Goal: Task Accomplishment & Management: Complete application form

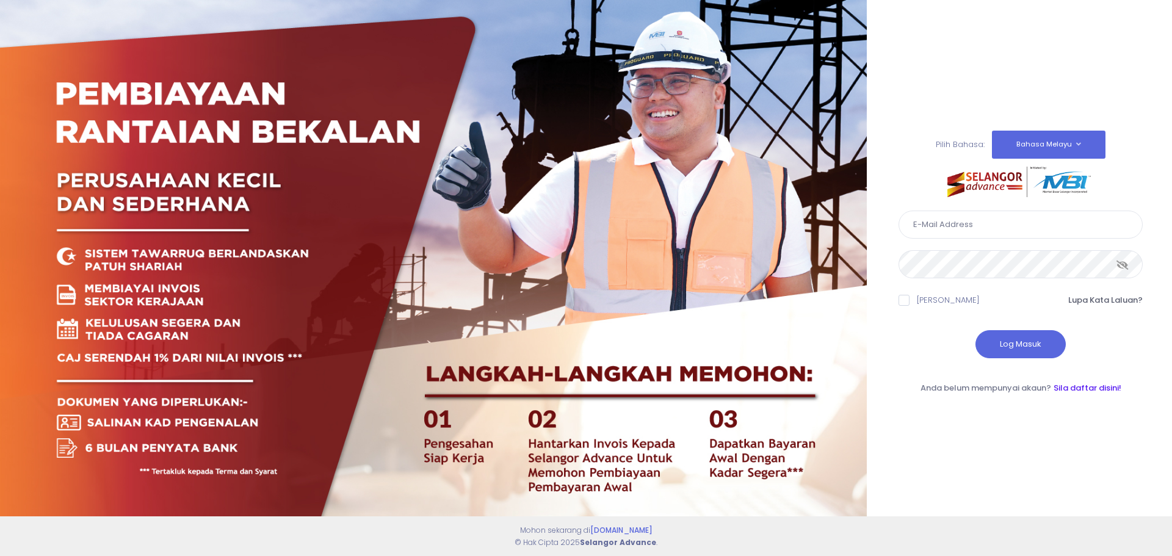
click at [1077, 391] on link "Sila daftar disini!" at bounding box center [1088, 388] width 68 height 12
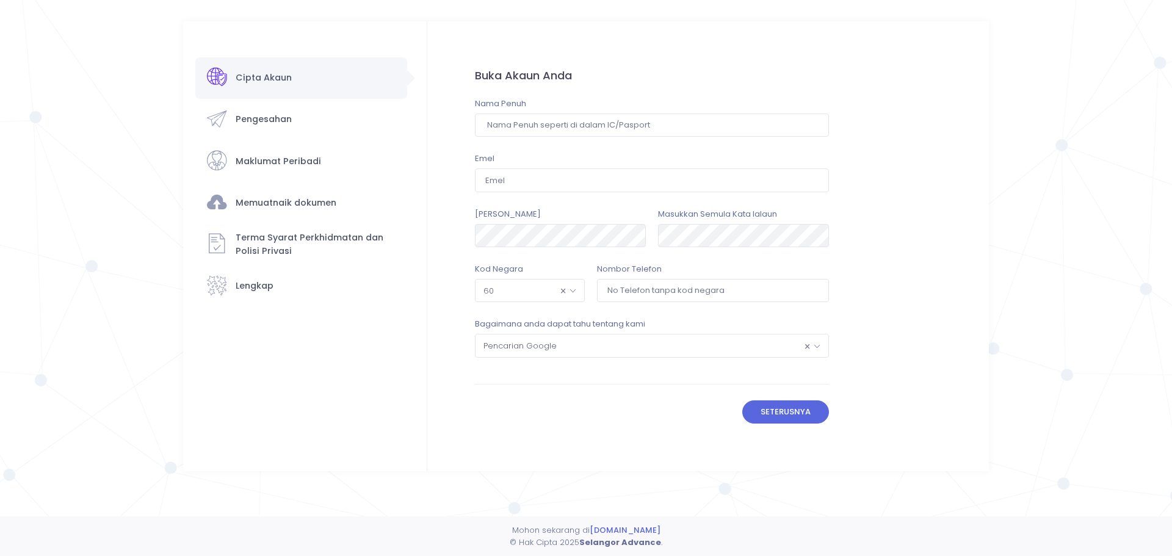
click at [532, 104] on div "Nama Penuh" at bounding box center [652, 117] width 354 height 39
click at [528, 128] on input "text" at bounding box center [652, 125] width 354 height 23
type input "SYED MOHD NAHAR BIN SYED ABD AZIZ"
click at [532, 186] on input "email" at bounding box center [652, 179] width 354 height 23
click at [428, 266] on form "Buka Akaun Anda Nama Penuh SYED MOHD NAHAR BIN SYED ABD AZIZ Emel Emel ini tela…" at bounding box center [651, 246] width 449 height 450
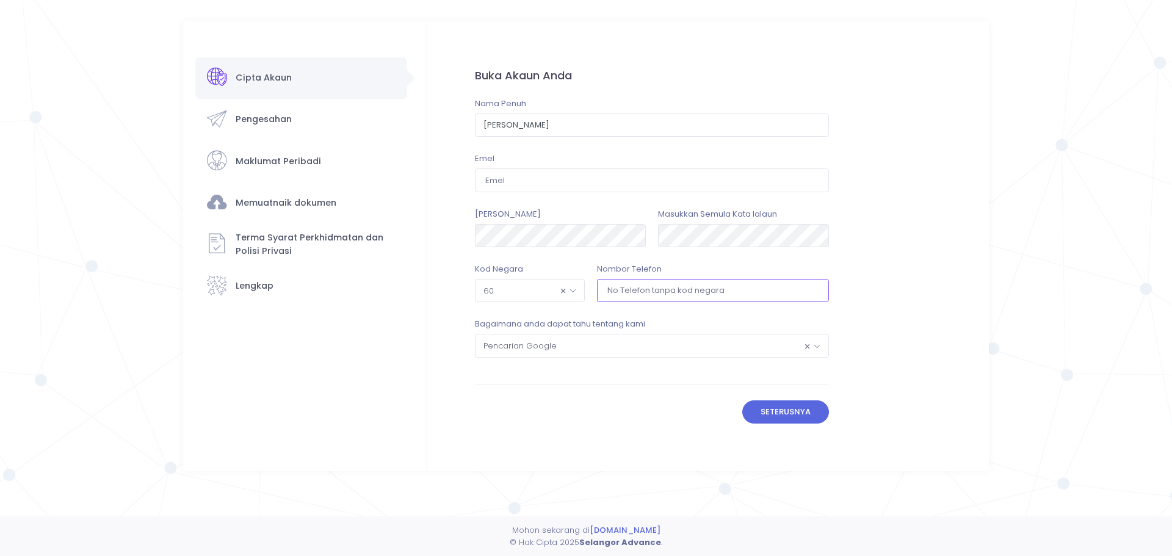
click at [621, 292] on input "tel" at bounding box center [713, 290] width 232 height 23
type input "162734270"
click at [529, 287] on span "× 60" at bounding box center [529, 291] width 109 height 22
click at [522, 182] on input "email" at bounding box center [652, 179] width 354 height 23
click at [405, 311] on div "Cipta Akaun Pengesahan" at bounding box center [301, 246] width 212 height 378
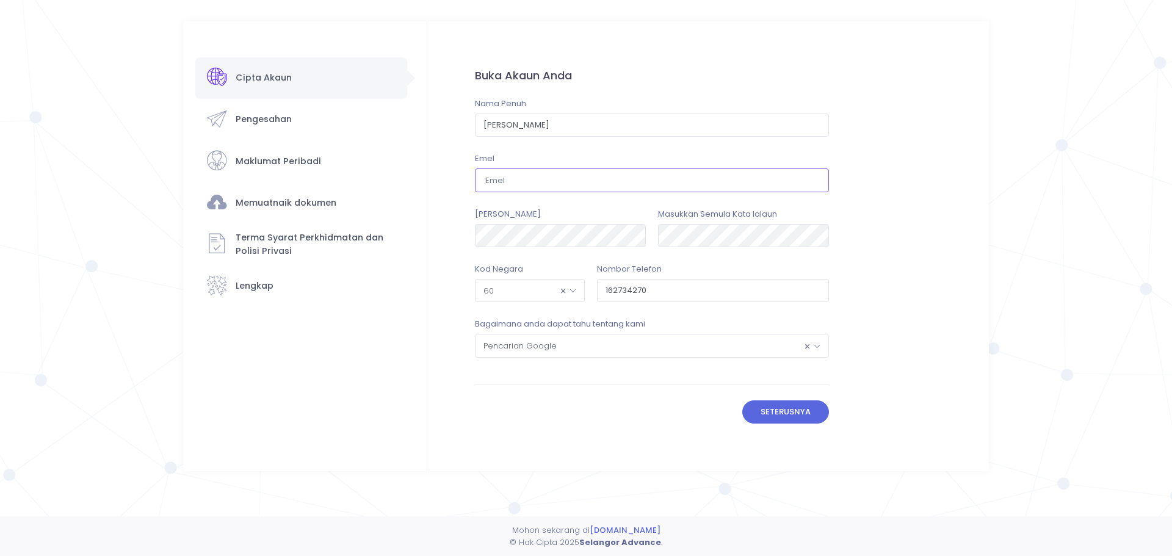
click at [509, 181] on input "email" at bounding box center [652, 179] width 354 height 23
type input "akartuju2020@gmail.com"
drag, startPoint x: 589, startPoint y: 183, endPoint x: 345, endPoint y: 184, distance: 244.2
click at [345, 184] on div "Cipta Akaun Pengesahan ×" at bounding box center [586, 246] width 806 height 450
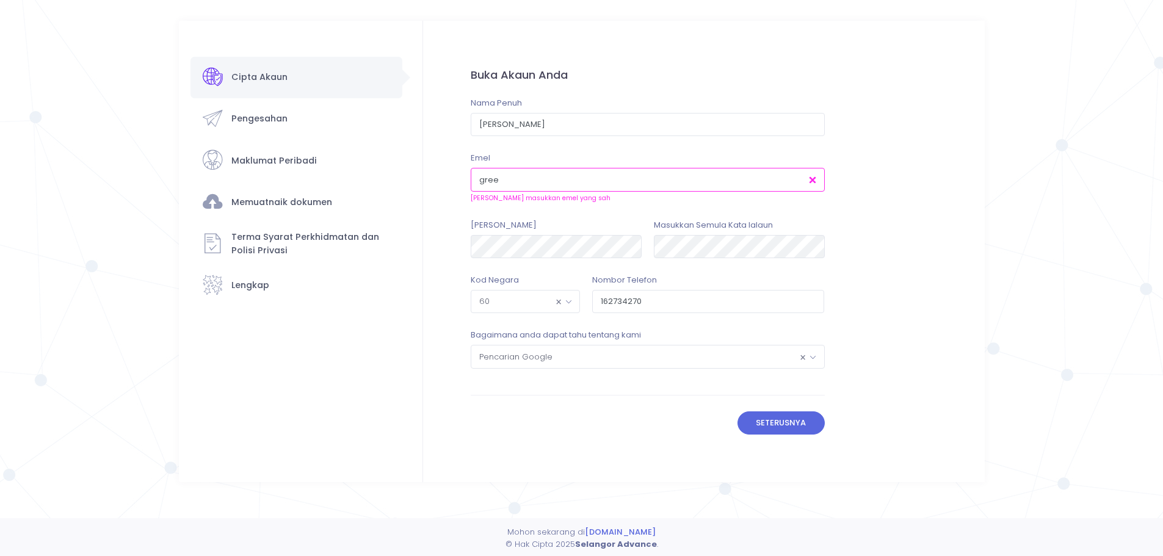
type input "greenheartleo@gmail.com"
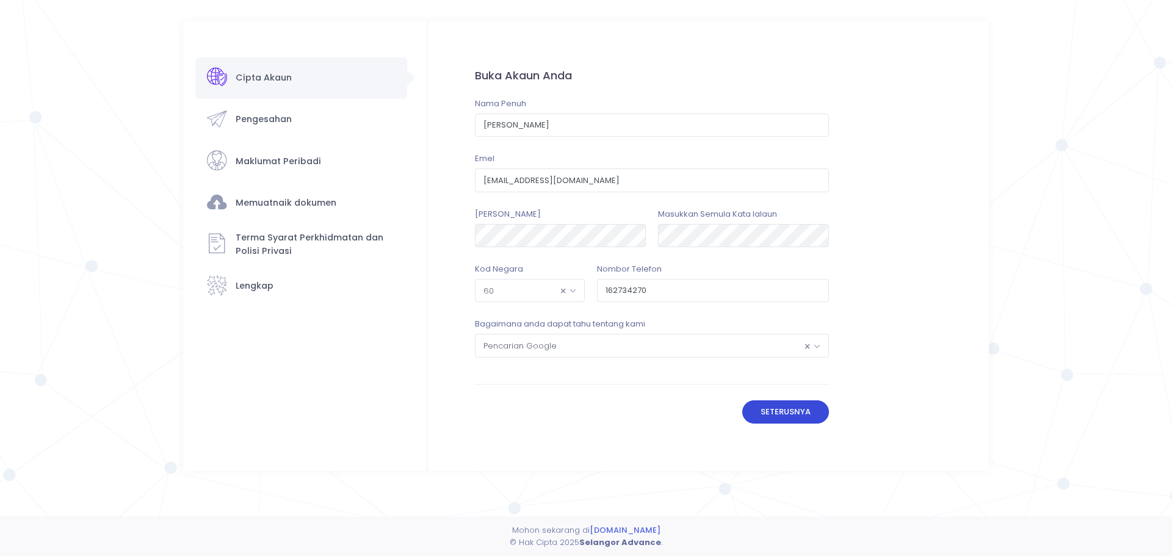
click at [806, 416] on button "Seterusnya" at bounding box center [785, 411] width 87 height 23
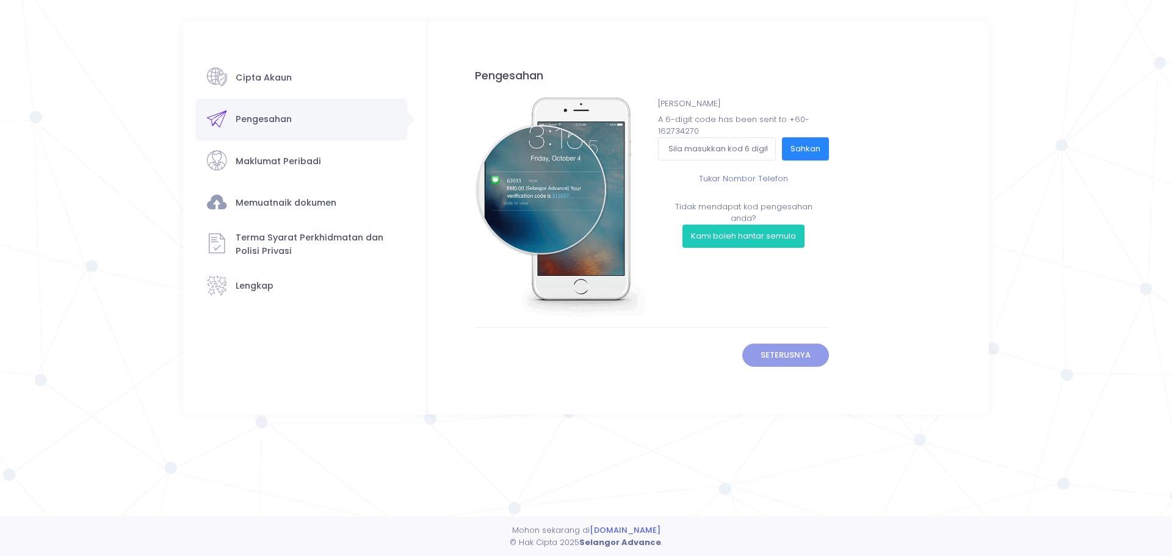
click at [913, 45] on div "Buka Akaun Anda Nama Penuh SYED MOHD NAHAR BIN SYED ABD AZIZ Emel greenheartleo…" at bounding box center [708, 217] width 562 height 393
click at [687, 154] on input "text" at bounding box center [717, 148] width 118 height 23
type input "3"
type input "374302"
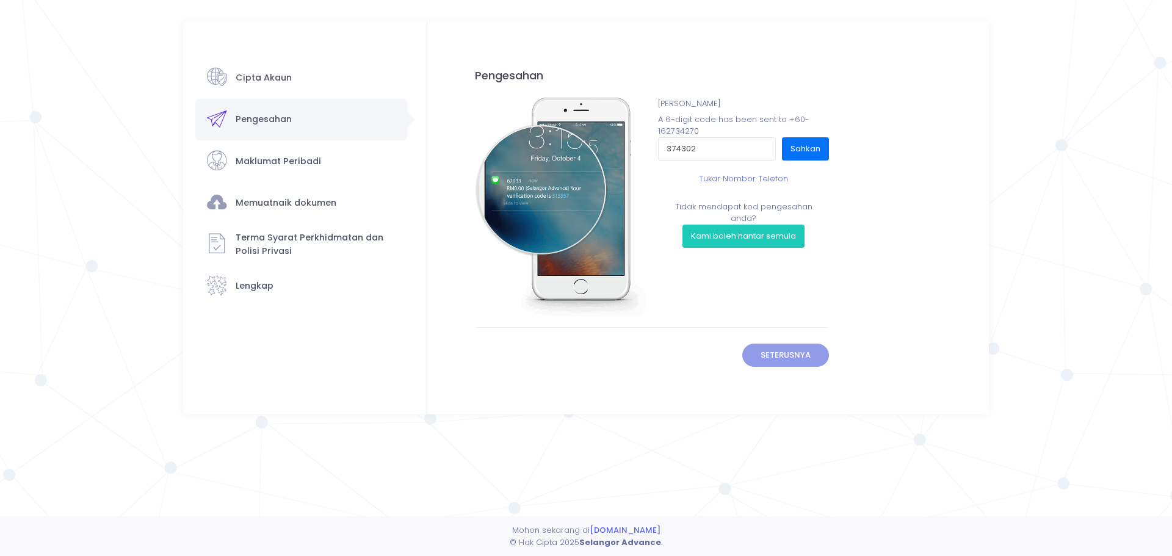
click at [817, 143] on button "Sahkan" at bounding box center [805, 148] width 47 height 23
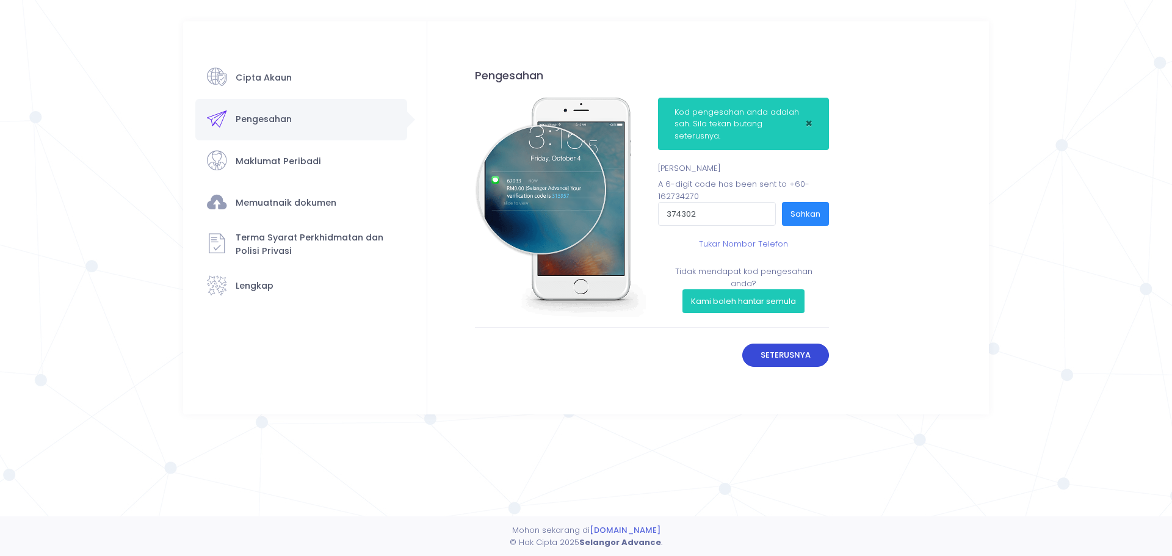
click at [786, 345] on button "Seterusnya" at bounding box center [785, 355] width 87 height 23
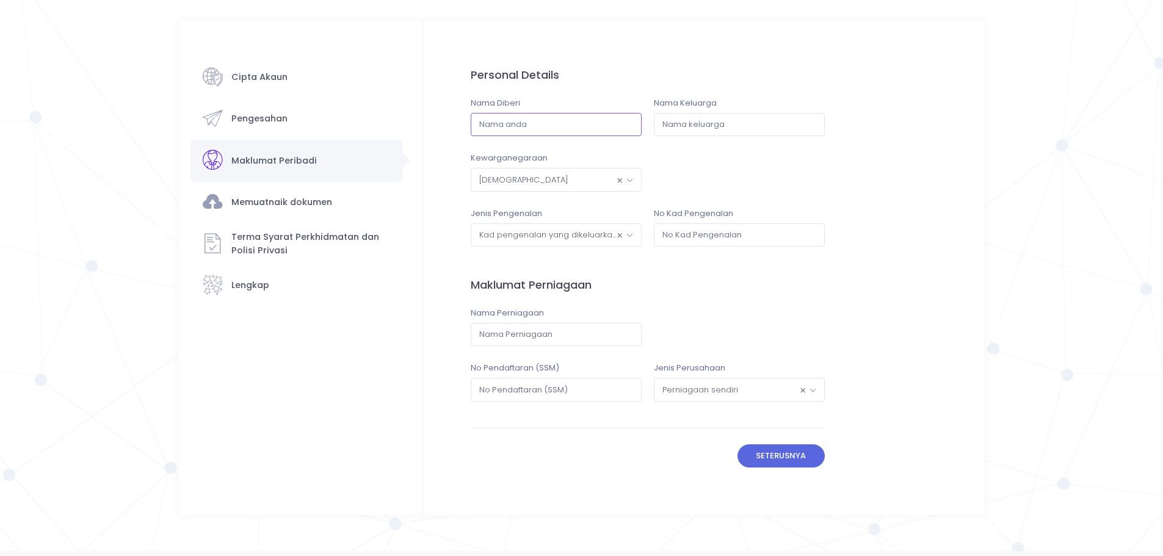
click at [552, 122] on input "text" at bounding box center [556, 124] width 171 height 23
type input "s"
type input "SYED MOHD NAHAR"
type input "SYED"
click at [559, 238] on span "× Kad pengenalan yang dikeluarkan oleh kerajaan" at bounding box center [556, 235] width 170 height 22
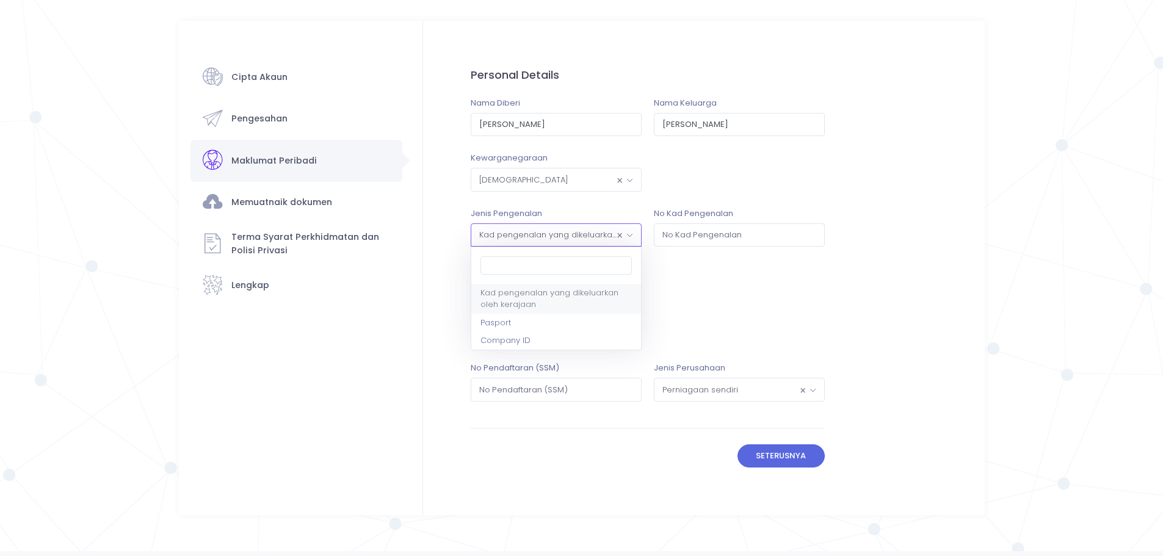
click at [535, 269] on input "search" at bounding box center [555, 265] width 151 height 18
type input "810822105237"
click at [551, 237] on span "× Kad pengenalan yang dikeluarkan oleh kerajaan" at bounding box center [556, 235] width 170 height 22
click at [716, 237] on input "text" at bounding box center [739, 234] width 171 height 23
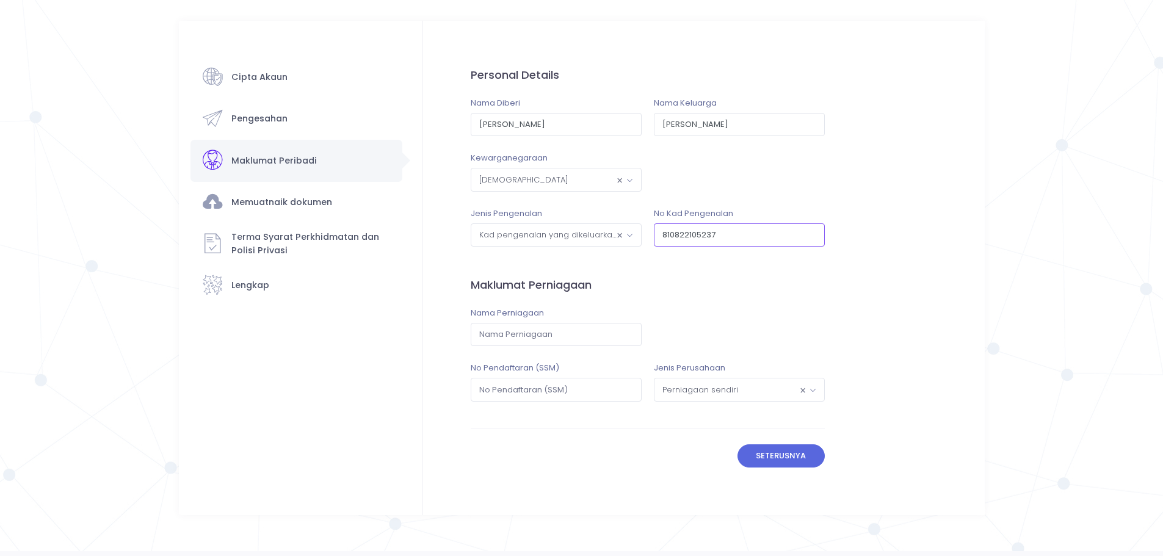
type input "810822105237"
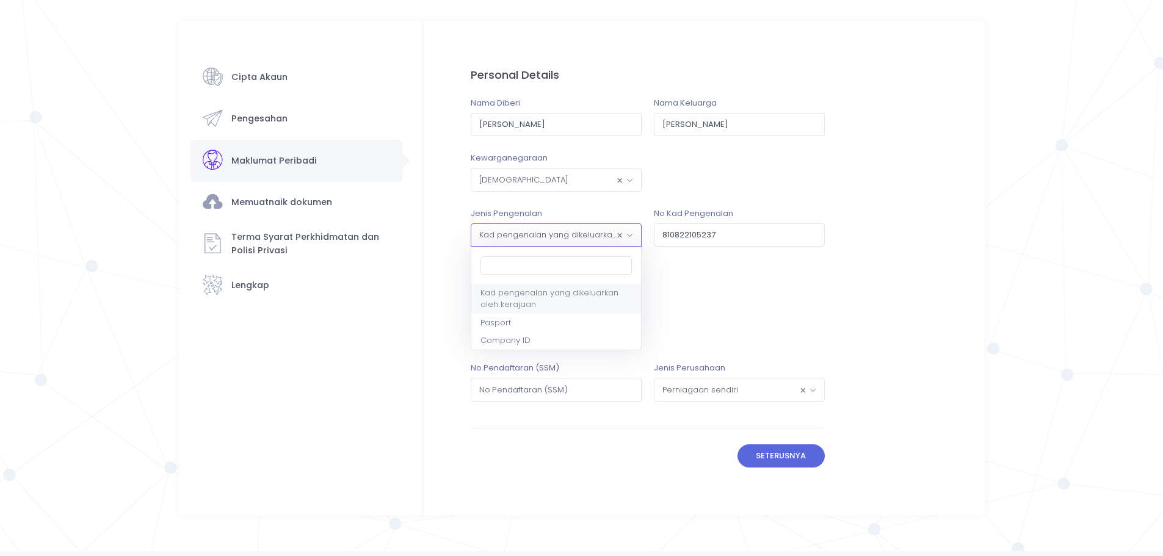
click at [552, 246] on span "× Kad pengenalan yang dikeluarkan oleh kerajaan" at bounding box center [556, 235] width 170 height 22
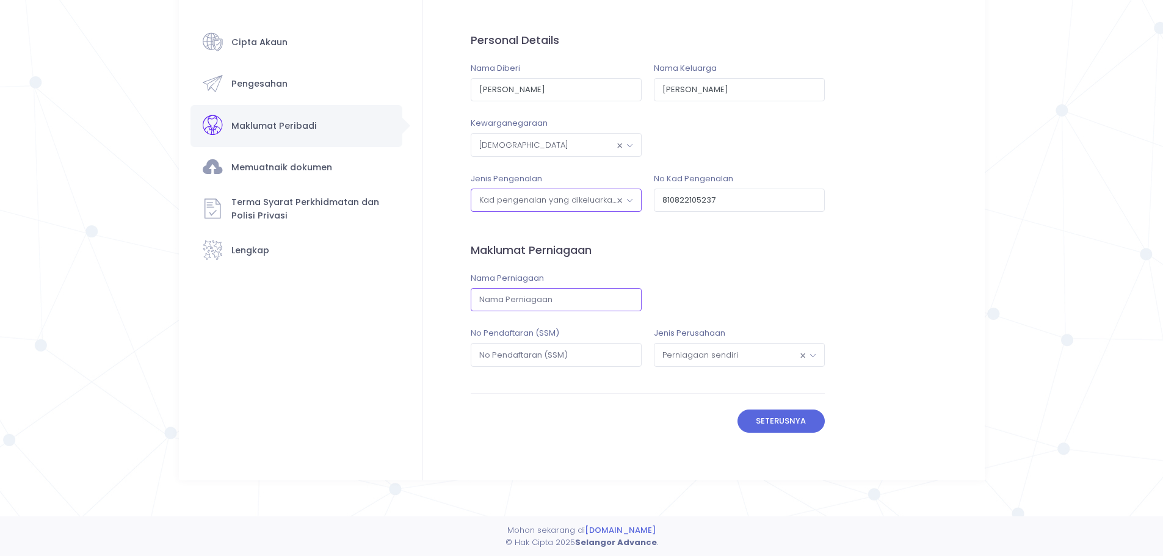
click at [550, 302] on input "text" at bounding box center [556, 299] width 171 height 23
type input "AKAR TUJU ENTERPRISE"
click at [584, 361] on input "text" at bounding box center [556, 354] width 171 height 23
click at [770, 359] on span "× Perniagaan sendiri" at bounding box center [739, 355] width 170 height 22
click at [516, 358] on input "20200" at bounding box center [556, 354] width 171 height 23
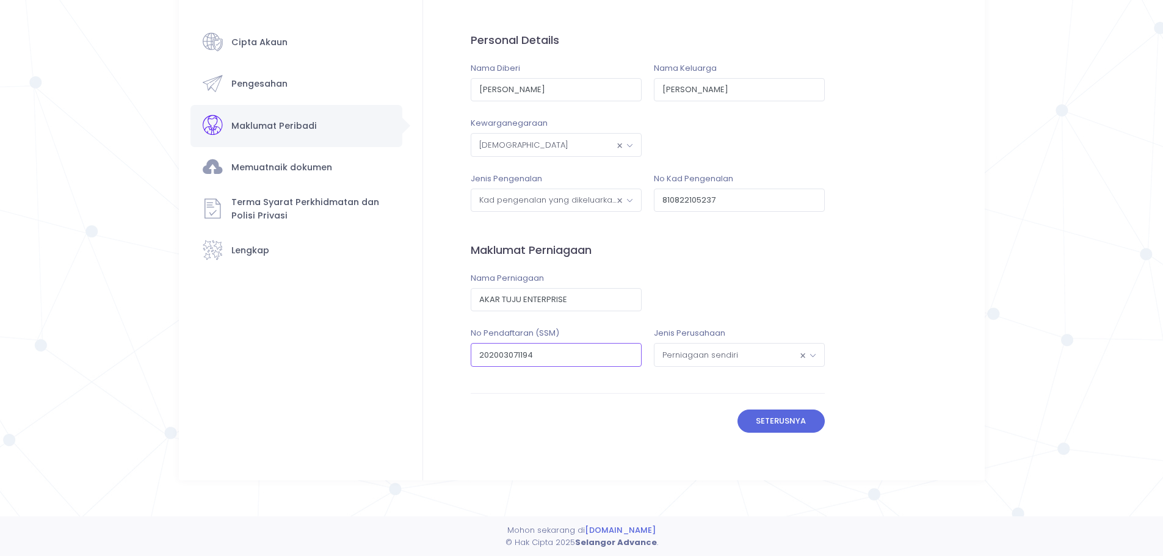
type input "202003071194"
drag, startPoint x: 623, startPoint y: 458, endPoint x: 633, endPoint y: 457, distance: 9.8
click at [623, 458] on form "Buka Akaun Anda Nama Penuh SYED MOHD NAHAR BIN SYED ABD AZIZ Emel greenheartleo…" at bounding box center [647, 233] width 449 height 494
click at [779, 425] on button "Seterusnya" at bounding box center [780, 421] width 87 height 23
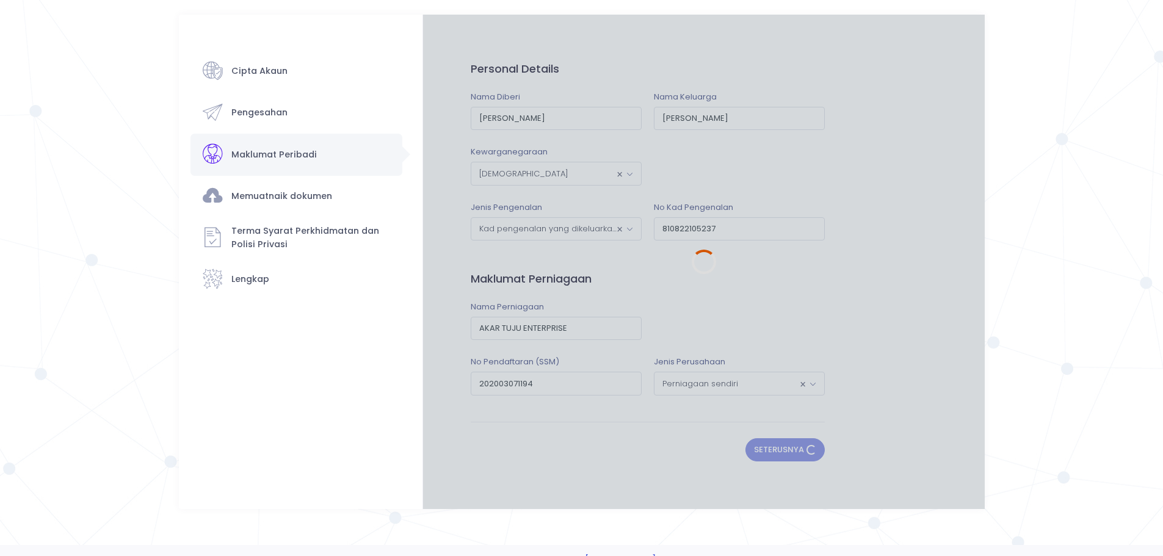
scroll to position [0, 0]
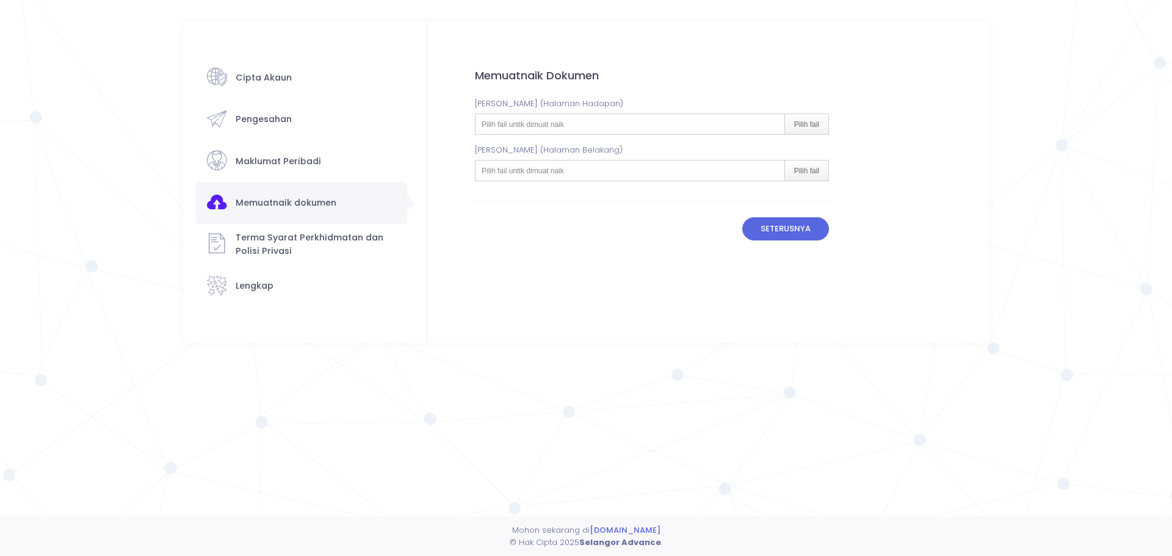
click at [627, 129] on div "Pilih fail untik dimuat naik Pilih fail" at bounding box center [652, 124] width 354 height 21
click at [628, 125] on div "Pilih fail untik dimuat naik Pilih fail" at bounding box center [652, 124] width 354 height 21
type input "C:\fakepath\WhatsApp Image 2025-10-09 at 16.22.03_49d3c4d9.jpg"
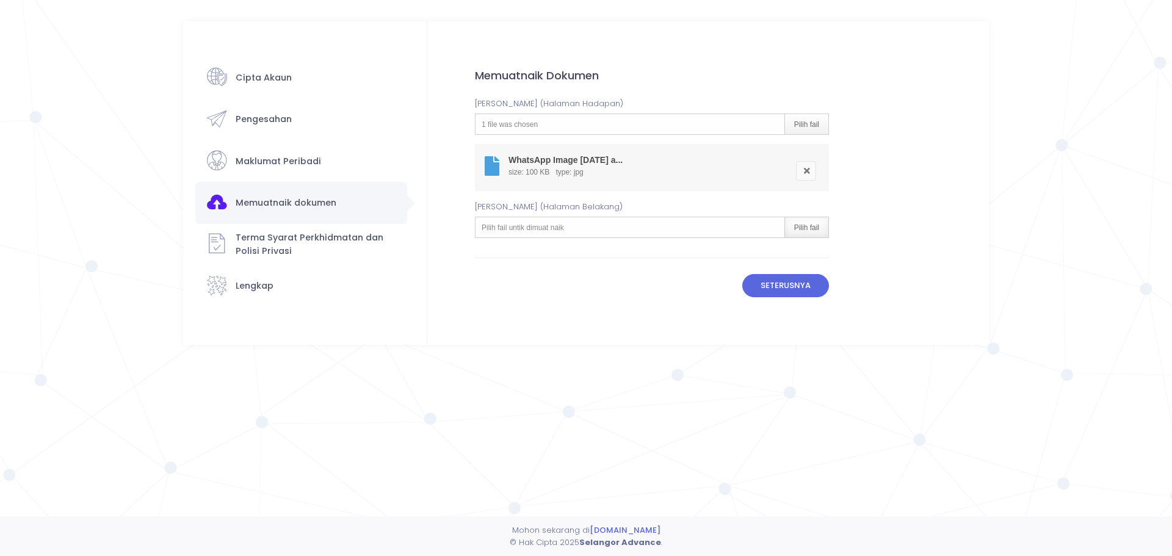
click at [800, 230] on div "Pilih fail" at bounding box center [806, 227] width 44 height 20
type input "C:\fakepath\WhatsApp Image 2025-10-09 at 16.22.03_223987f9.jpg"
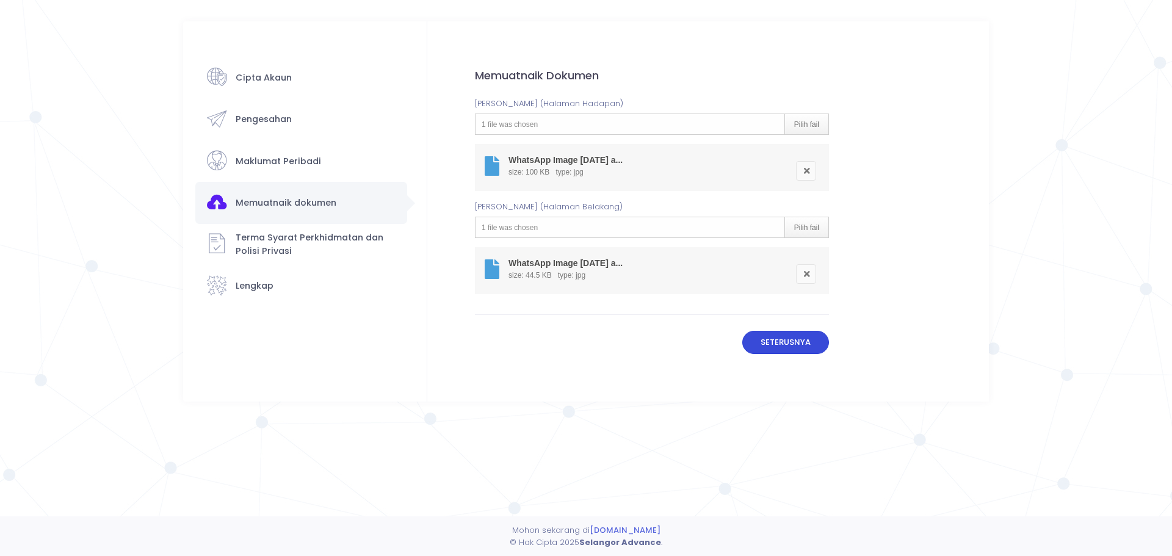
click at [776, 338] on button "Seterusnya" at bounding box center [785, 342] width 87 height 23
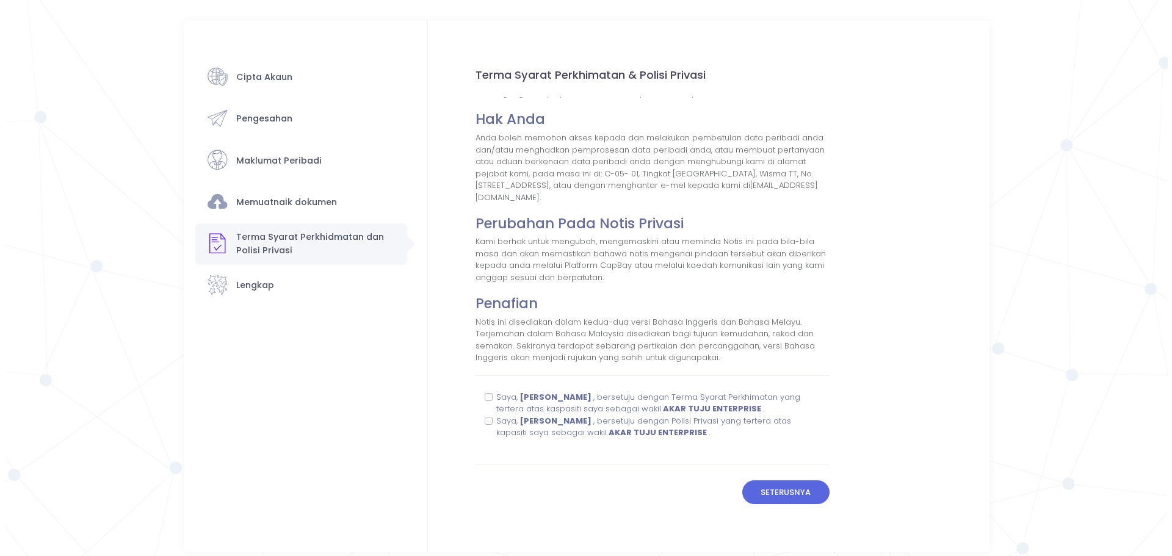
scroll to position [1477, 0]
click at [786, 497] on button "Seterusnya" at bounding box center [780, 491] width 87 height 23
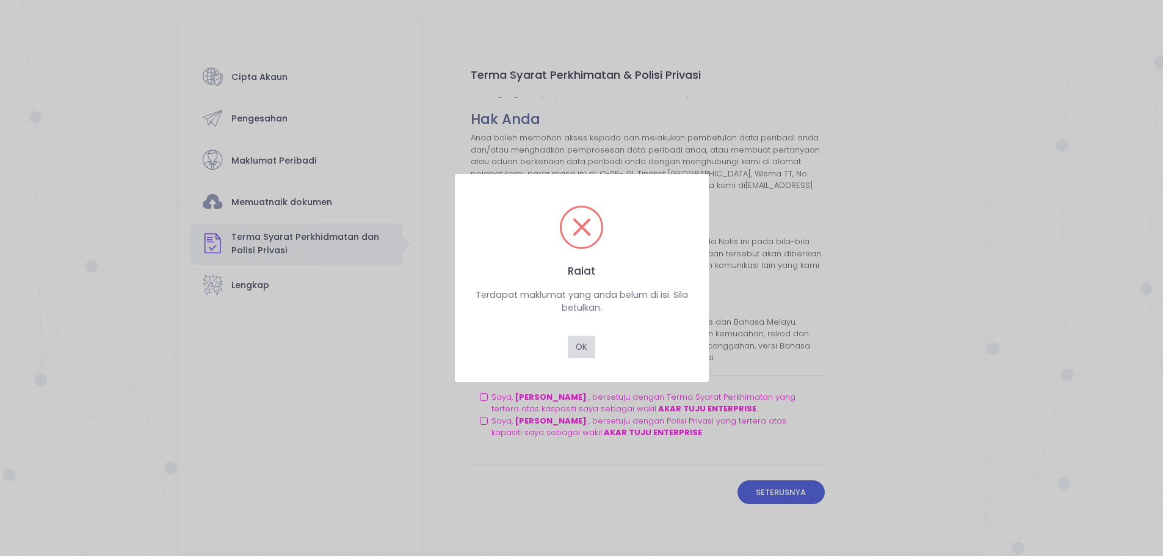
click at [582, 344] on button "OK" at bounding box center [581, 347] width 27 height 23
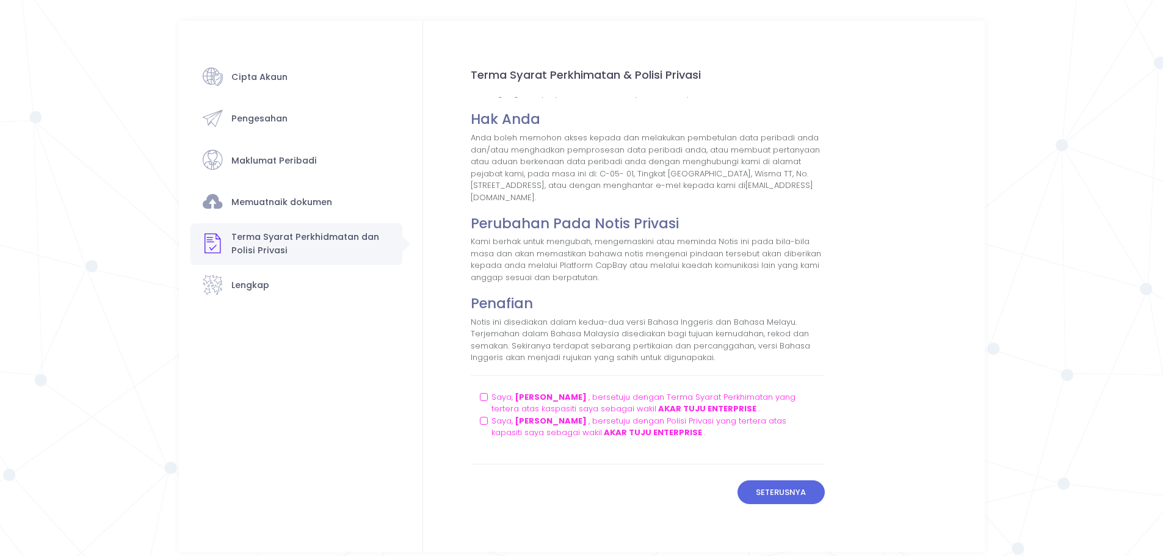
click at [482, 401] on div "Saya, SYED MOHD NAHAR BIN SYED ABD AZIZ , bersetuju dengan Terma Syarat Perkhim…" at bounding box center [648, 403] width 336 height 24
click at [485, 415] on div "Saya, SYED MOHD NAHAR BIN SYED ABD AZIZ , bersetuju dengan Terma Syarat Perkhim…" at bounding box center [648, 403] width 336 height 24
click at [491, 394] on label "Saya, SYED MOHD NAHAR BIN SYED ABD AZIZ , bersetuju dengan Terma Syarat Perkhim…" at bounding box center [653, 403] width 324 height 24
click at [491, 394] on input "Saya, SYED MOHD NAHAR BIN SYED ABD AZIZ , bersetuju dengan Terma Syarat Perkhim…" at bounding box center [495, 395] width 8 height 8
checkbox input "true"
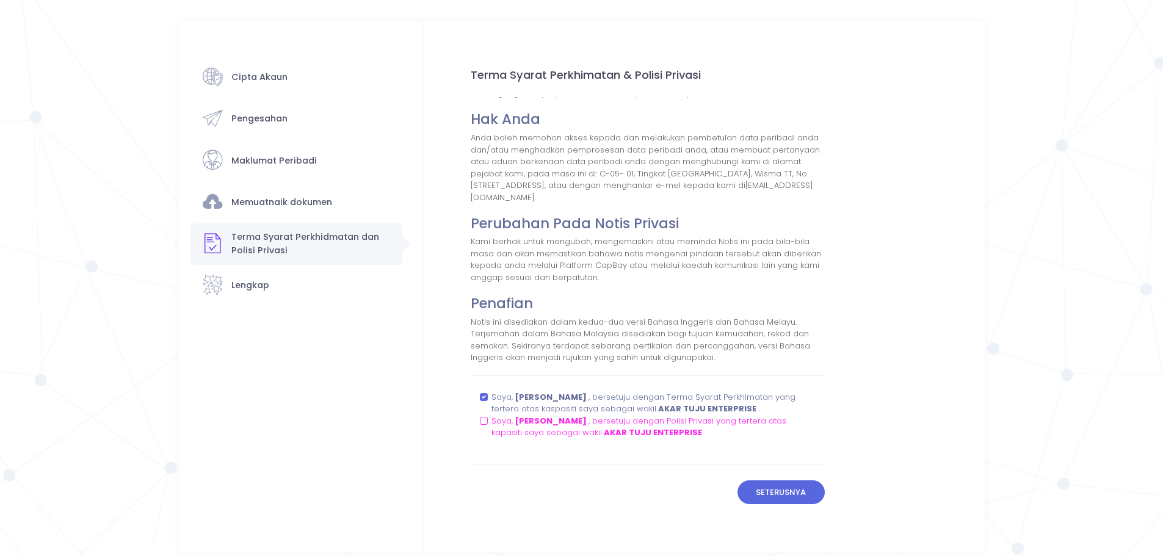
click at [491, 433] on label "Saya, SYED MOHD NAHAR BIN SYED ABD AZIZ , bersetuju dengan Polisi Privasi yang …" at bounding box center [653, 427] width 324 height 24
click at [491, 423] on input "Saya, SYED MOHD NAHAR BIN SYED ABD AZIZ , bersetuju dengan Polisi Privasi yang …" at bounding box center [495, 419] width 8 height 8
checkbox input "true"
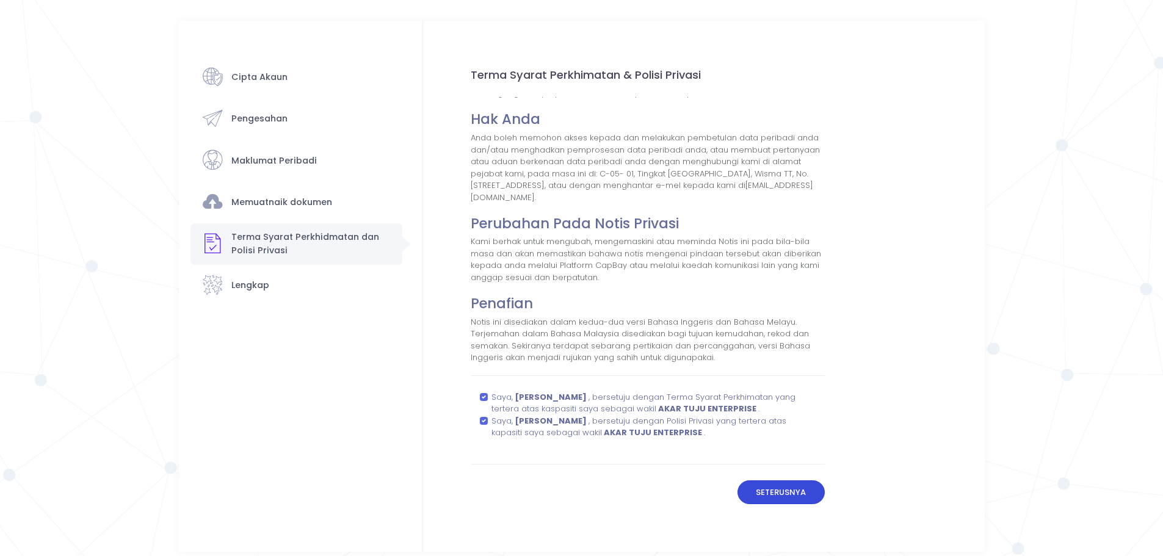
click at [807, 504] on button "Seterusnya" at bounding box center [780, 491] width 87 height 23
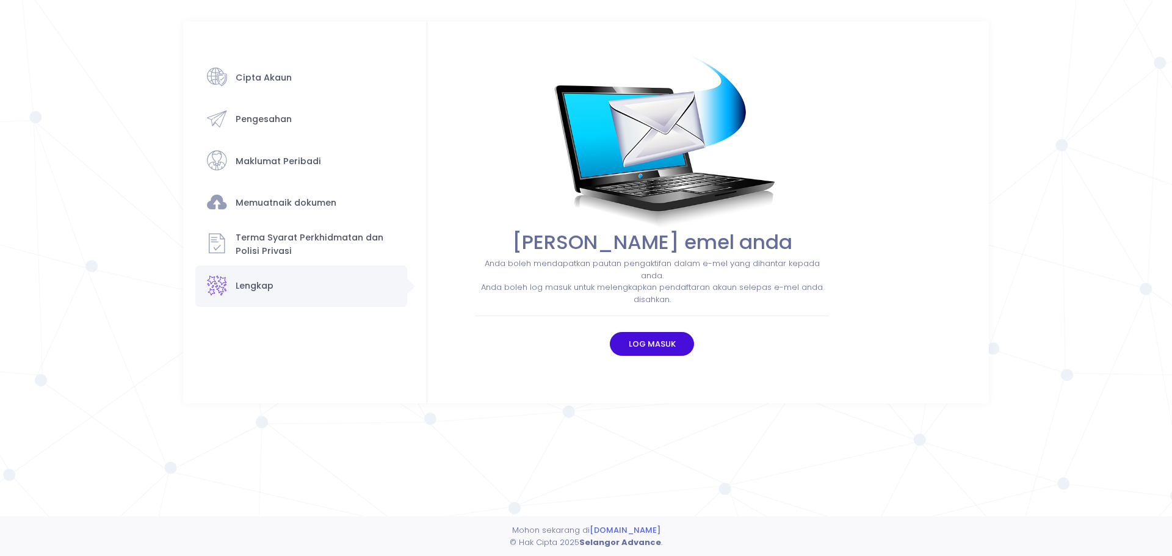
click at [659, 349] on button "Log masuk" at bounding box center [652, 343] width 84 height 23
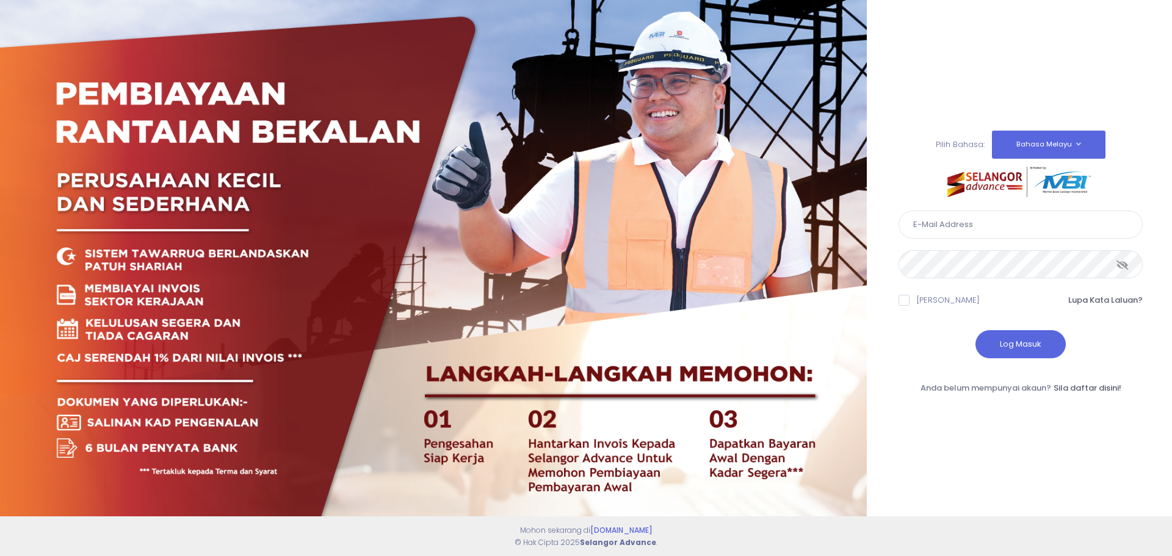
type input "greenheartleo@gmail.com"
drag, startPoint x: 0, startPoint y: 0, endPoint x: 955, endPoint y: 221, distance: 980.5
click at [955, 221] on input "greenheartleo@gmail.com" at bounding box center [1020, 225] width 244 height 28
click at [1013, 338] on button "Log Masuk" at bounding box center [1020, 344] width 90 height 28
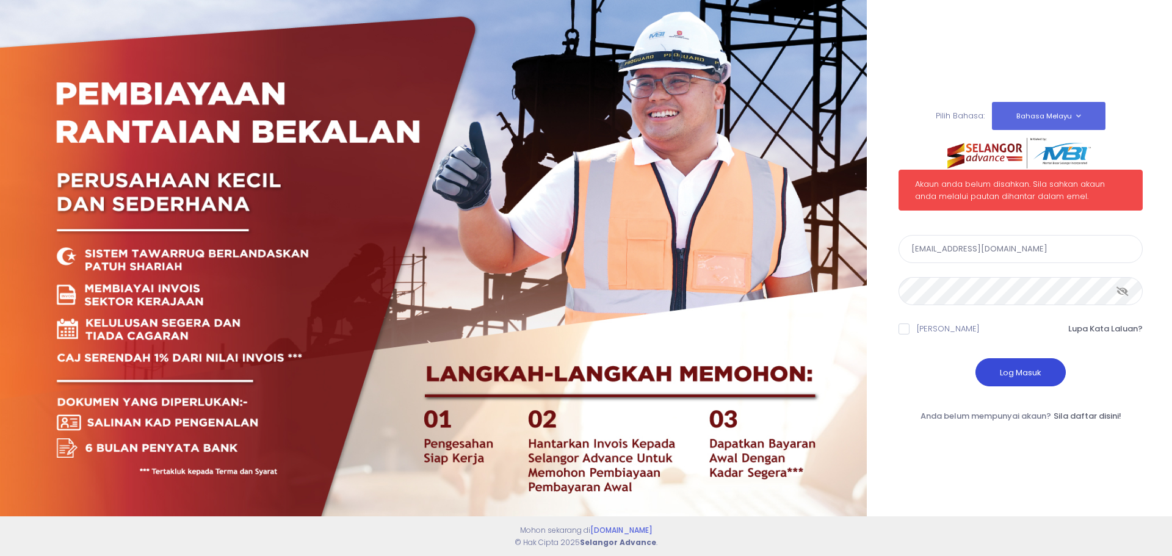
click at [1021, 379] on button "Log Masuk" at bounding box center [1020, 372] width 90 height 28
click at [1121, 291] on icon at bounding box center [1122, 291] width 12 height 0
click at [1121, 291] on icon at bounding box center [1123, 291] width 11 height 0
click at [978, 249] on input "greenheartleo@gmail.com" at bounding box center [1020, 249] width 244 height 28
click at [1010, 374] on button "Log Masuk" at bounding box center [1020, 372] width 90 height 28
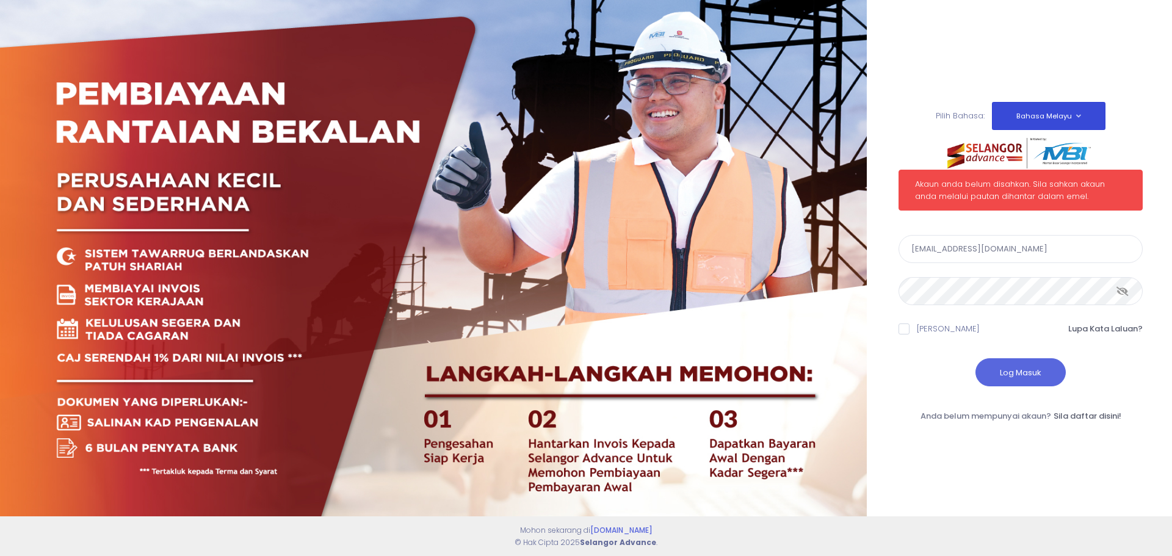
click at [1082, 114] on button "Bahasa Melayu" at bounding box center [1049, 116] width 114 height 28
click at [1080, 114] on button "Bahasa Melayu" at bounding box center [1049, 116] width 114 height 28
click at [1125, 113] on div "Pilih Bahasa: Bahasa Melayu English" at bounding box center [1020, 116] width 244 height 28
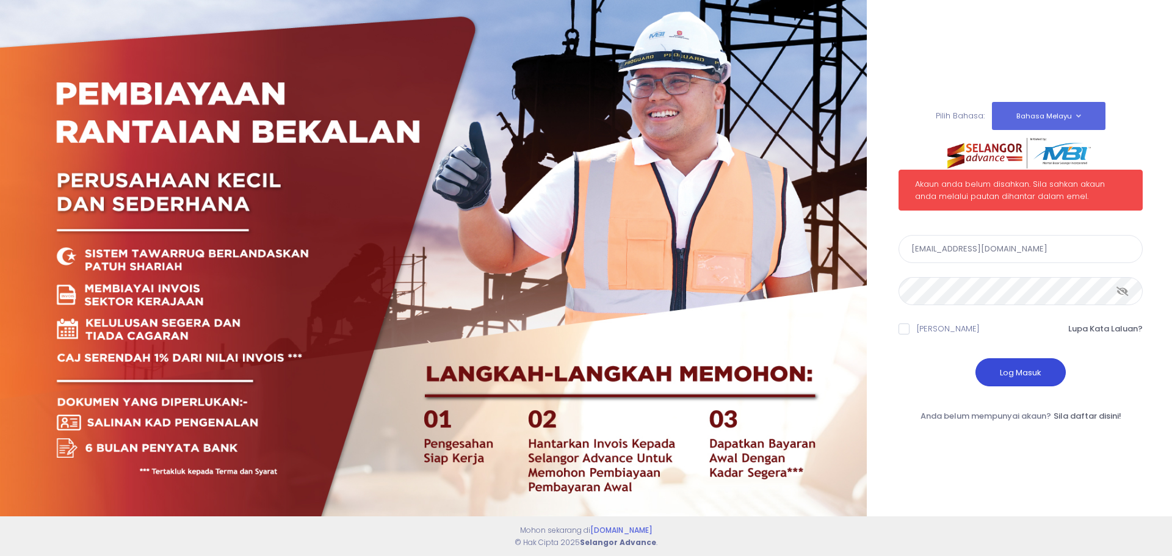
click at [1039, 375] on button "Log Masuk" at bounding box center [1020, 372] width 90 height 28
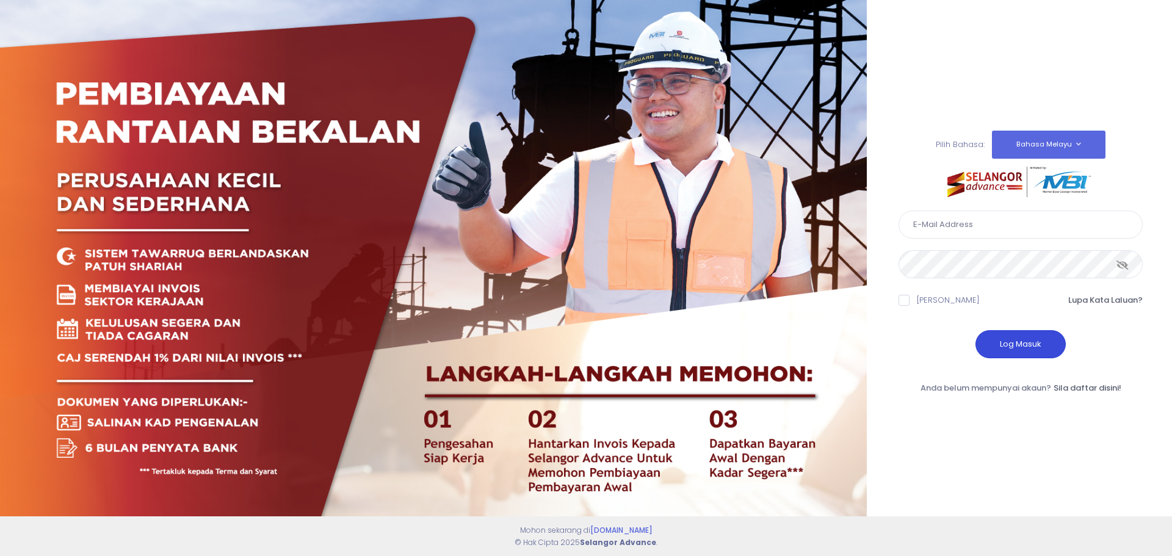
type input "[EMAIL_ADDRESS][DOMAIN_NAME]"
click at [1022, 344] on button "Log Masuk" at bounding box center [1020, 344] width 90 height 28
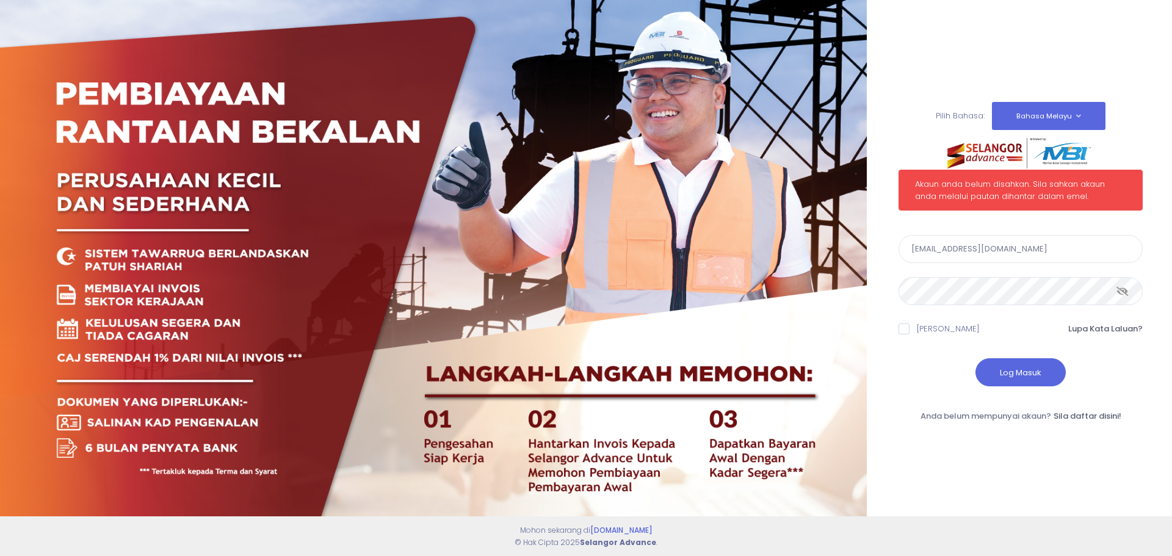
click at [906, 328] on span at bounding box center [903, 329] width 11 height 11
click at [917, 328] on input "[PERSON_NAME]" at bounding box center [921, 327] width 8 height 8
checkbox input "true"
click at [999, 372] on button "Log Masuk" at bounding box center [1020, 372] width 90 height 28
